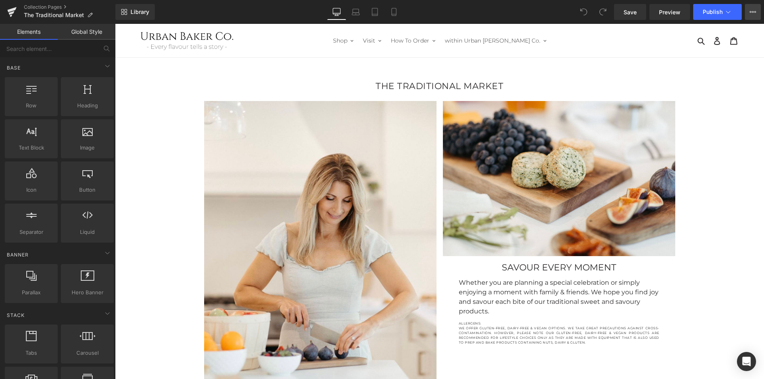
click at [757, 11] on button "View Live Page View with current Template Save Template to Library Schedule Pub…" at bounding box center [753, 12] width 16 height 16
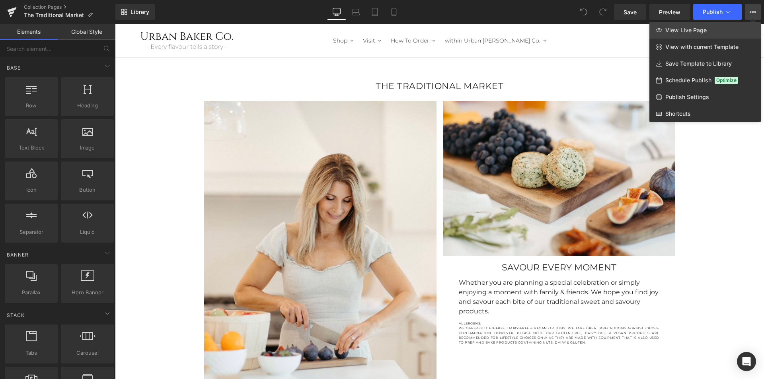
click at [694, 34] on link "View Live Page" at bounding box center [705, 30] width 111 height 17
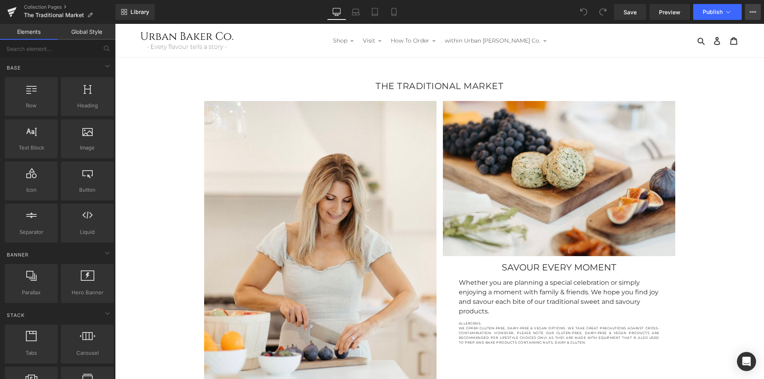
click at [756, 10] on button "View Live Page View with current Template Save Template to Library Schedule Pub…" at bounding box center [753, 12] width 16 height 16
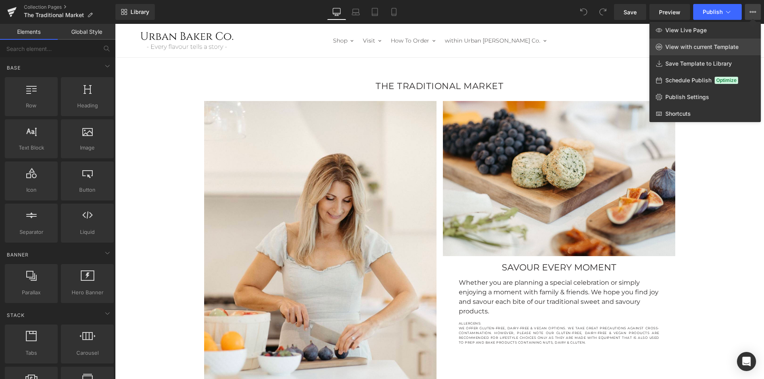
click at [710, 49] on span "View with current Template" at bounding box center [702, 46] width 73 height 7
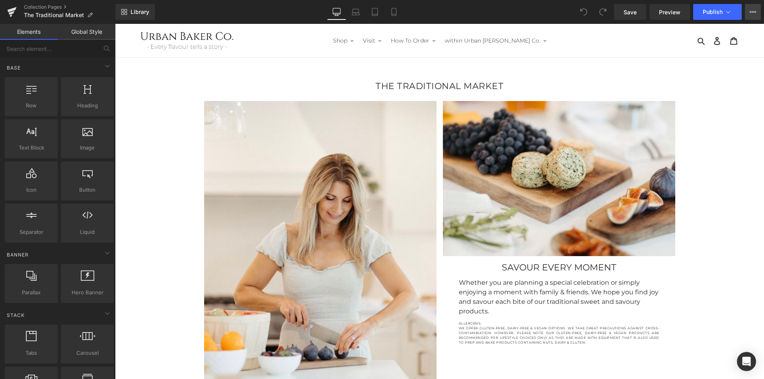
click at [758, 10] on button "View Live Page View with current Template Save Template to Library Schedule Pub…" at bounding box center [753, 12] width 16 height 16
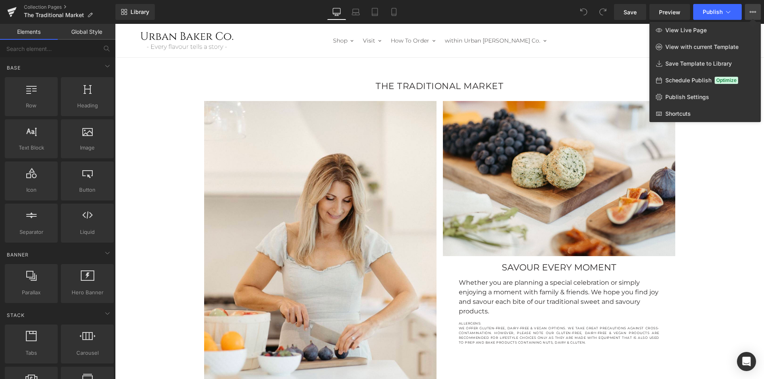
click at [153, 100] on div at bounding box center [439, 201] width 649 height 355
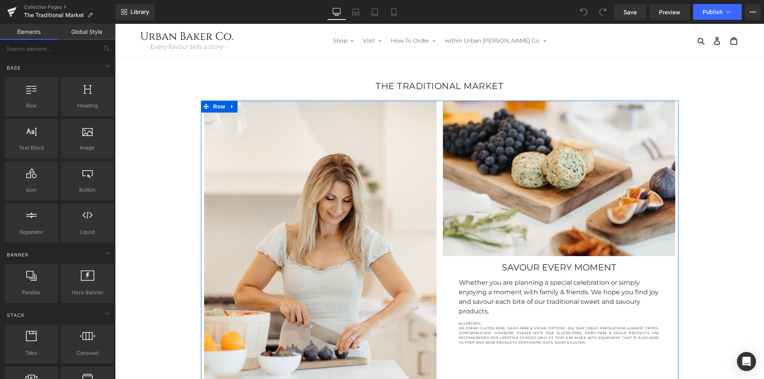
click at [510, 326] on p "WE OFFER GLUTEN-FREE, DAIRY-FREE & VEGAN OPTIONS. WE TAKE GREAT PRECAUTIONS AGA…" at bounding box center [559, 335] width 201 height 19
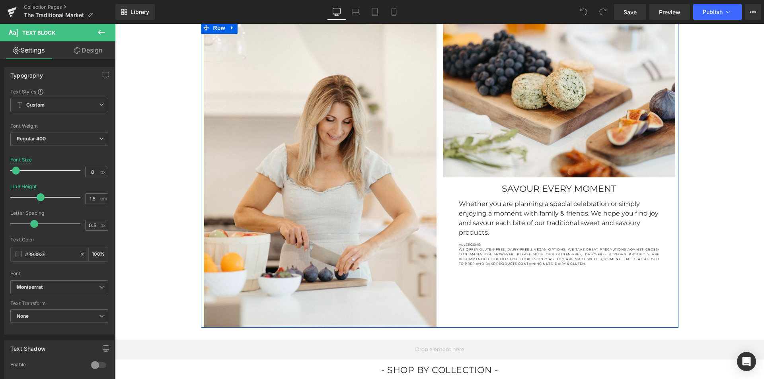
scroll to position [80, 0]
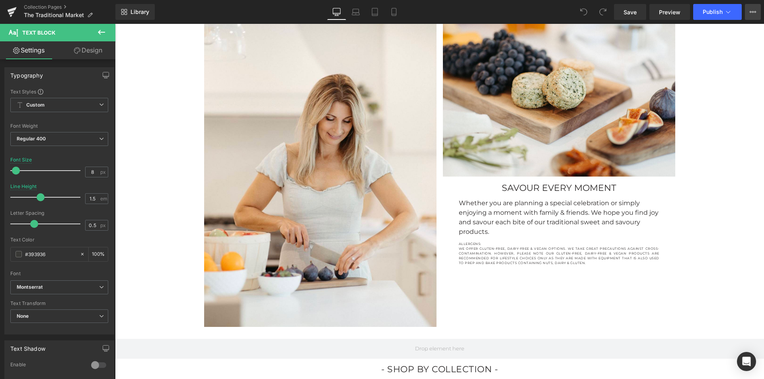
click at [759, 14] on button "View Live Page View with current Template Save Template to Library Schedule Pub…" at bounding box center [753, 12] width 16 height 16
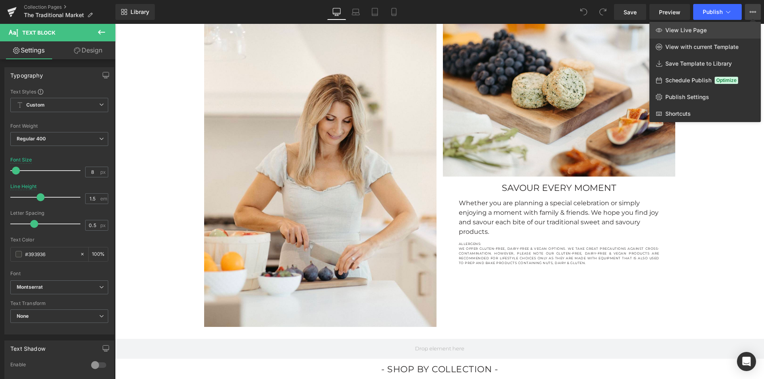
click at [734, 29] on link "View Live Page" at bounding box center [705, 30] width 111 height 17
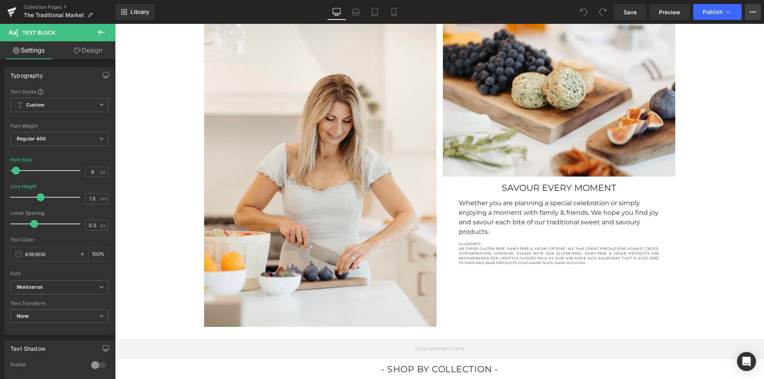
click at [756, 14] on icon at bounding box center [753, 12] width 6 height 6
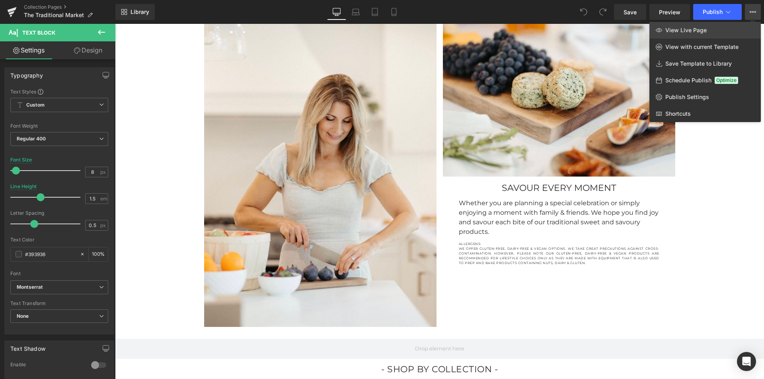
click at [697, 26] on link "View Live Page" at bounding box center [705, 30] width 111 height 17
